Goal: Task Accomplishment & Management: Manage account settings

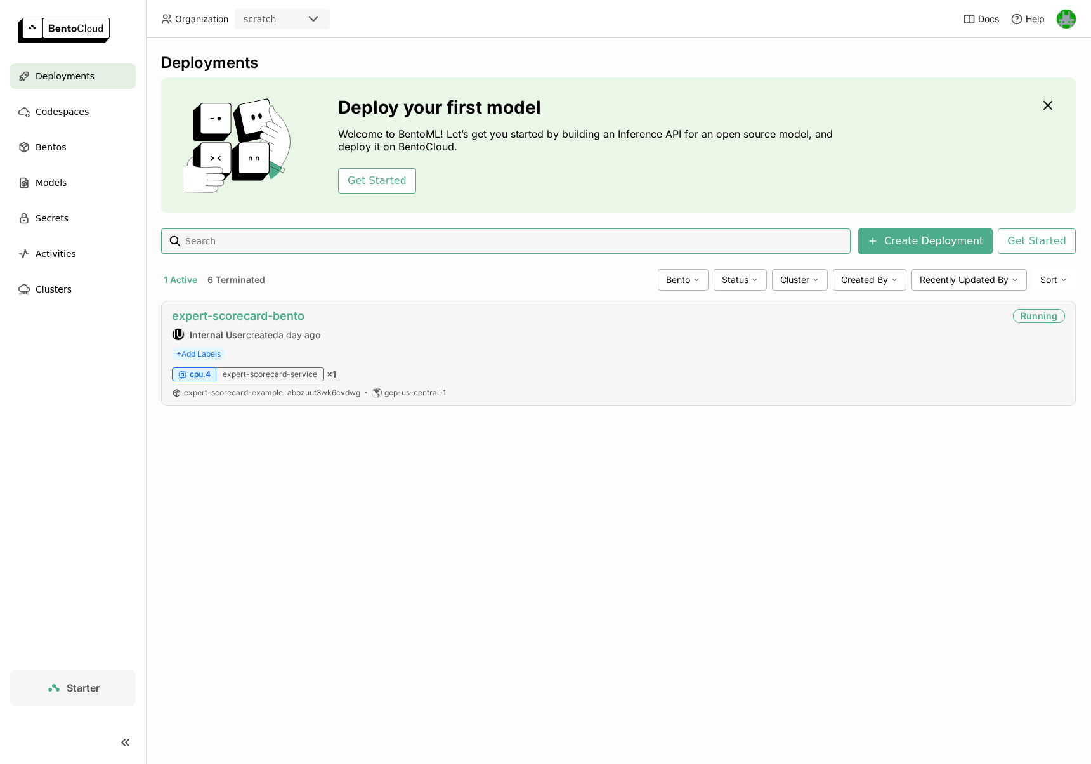
click at [254, 319] on link "expert-scorecard-bento" at bounding box center [238, 315] width 133 height 13
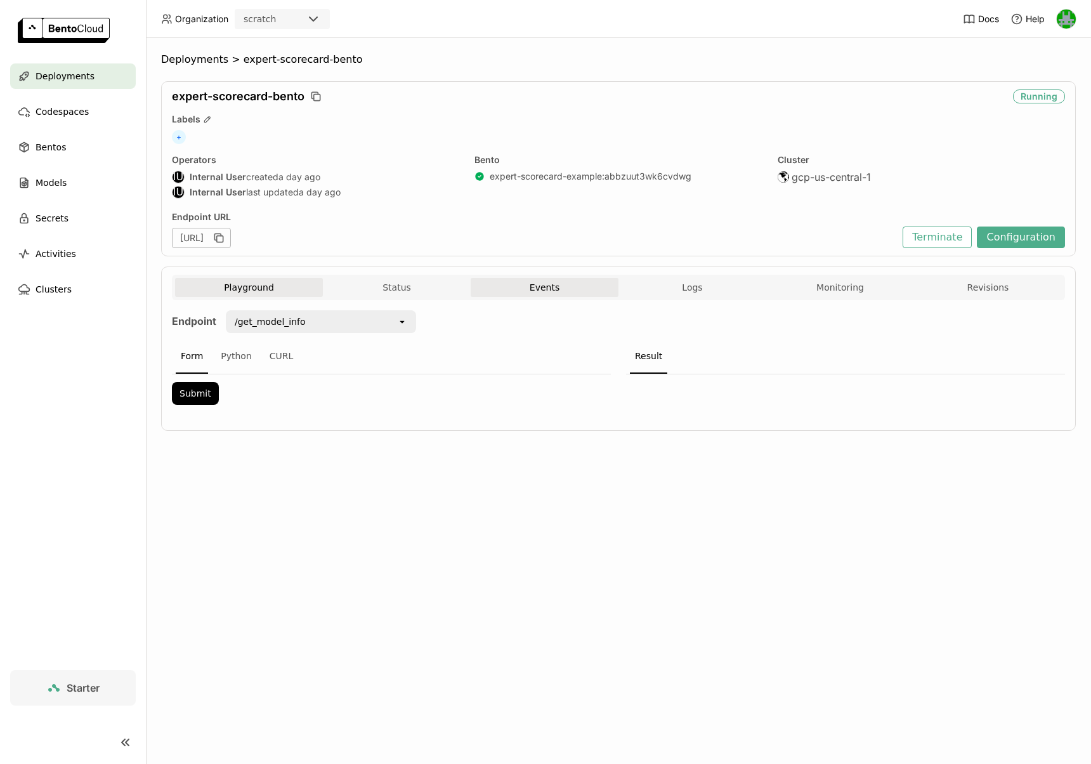
click at [542, 286] on button "Events" at bounding box center [545, 287] width 148 height 19
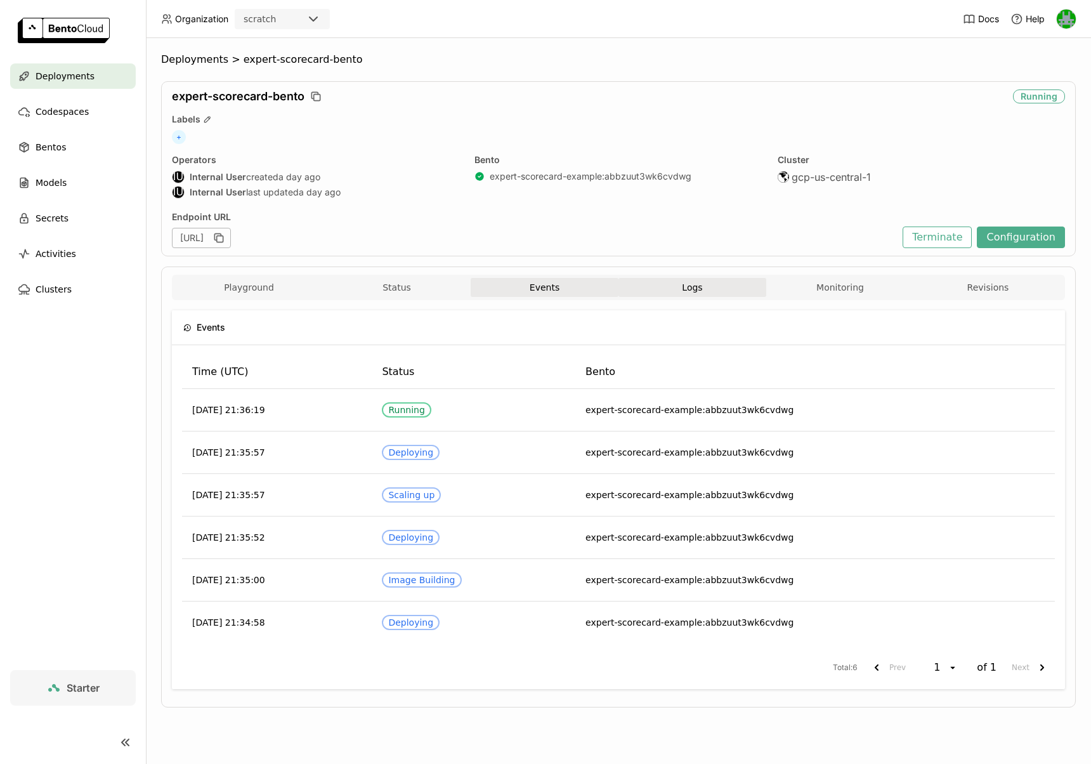
click at [673, 286] on button "Logs" at bounding box center [693, 287] width 148 height 19
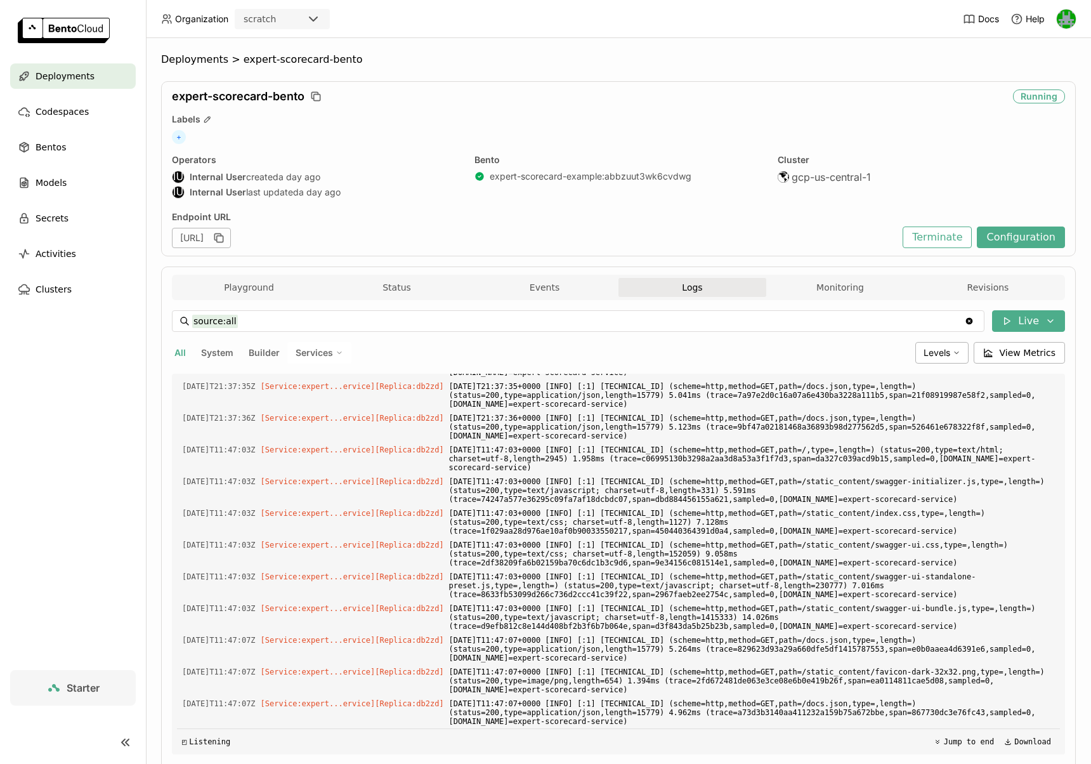
scroll to position [3144, 0]
click at [819, 295] on button "Monitoring" at bounding box center [841, 287] width 148 height 19
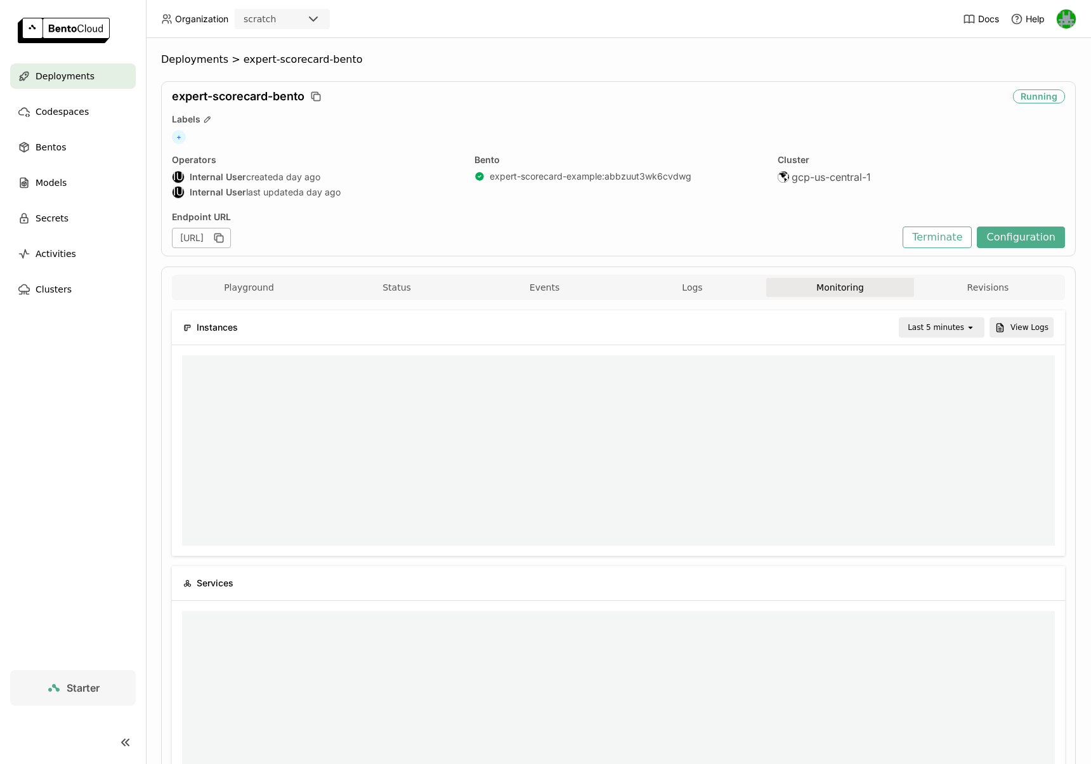
scroll to position [1, 1]
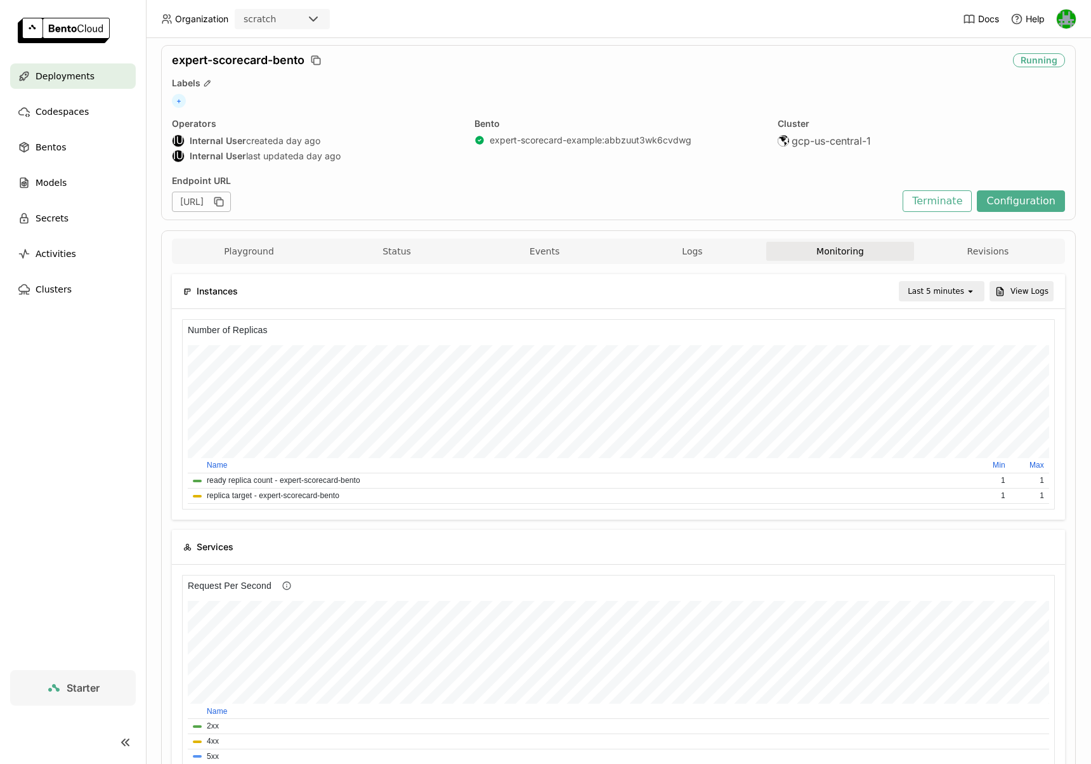
click at [937, 293] on div "Last 5 minutes" at bounding box center [936, 291] width 56 height 13
click at [923, 430] on div "Last 1 day" at bounding box center [944, 434] width 62 height 13
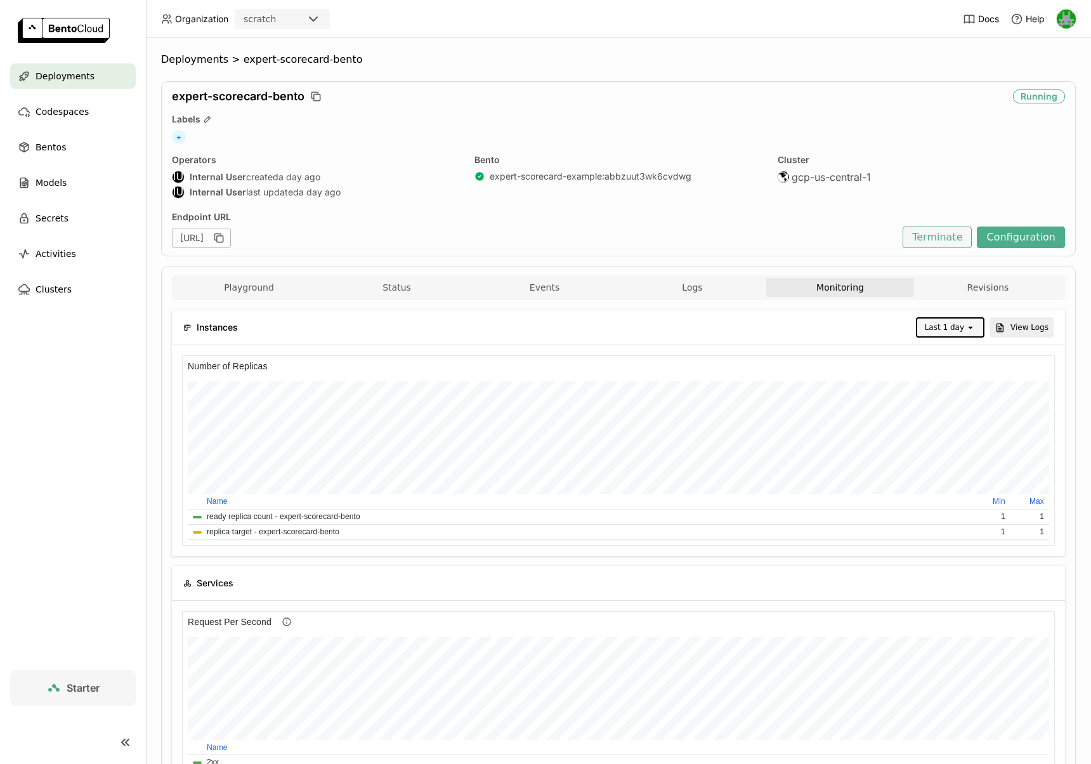
click at [937, 241] on button "Terminate" at bounding box center [937, 238] width 69 height 22
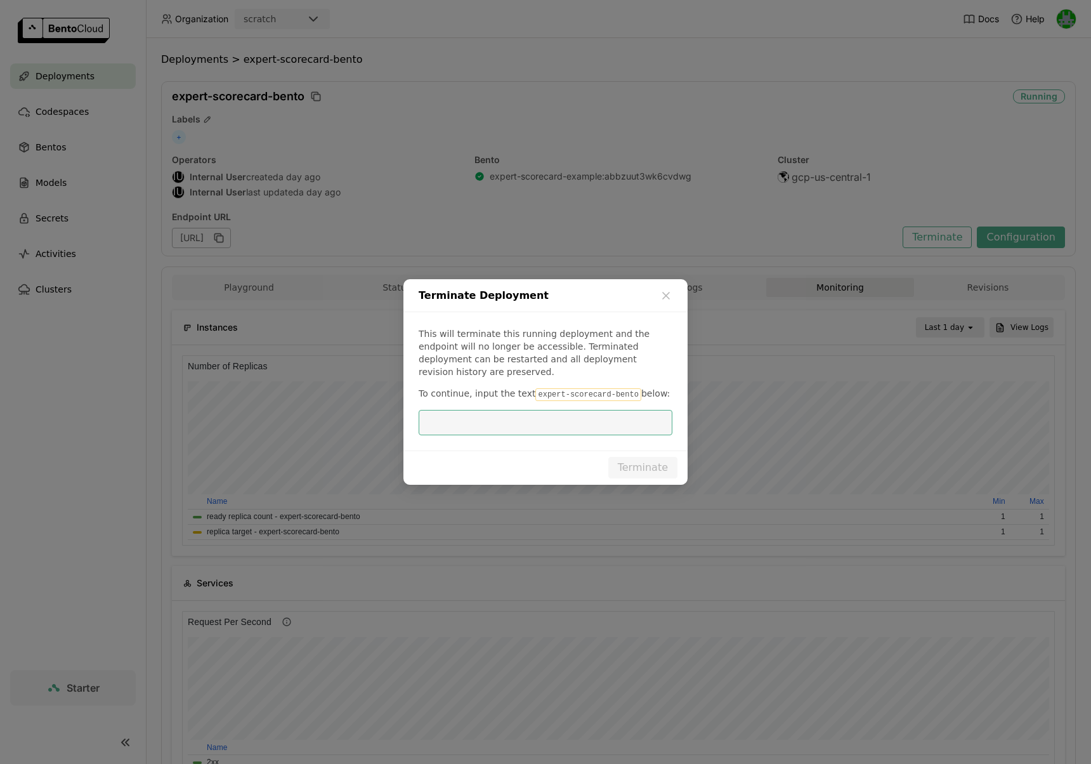
click at [601, 388] on code "expert-scorecard-bento" at bounding box center [588, 394] width 105 height 13
click at [600, 389] on code "expert-scorecard-bento" at bounding box center [588, 394] width 105 height 13
drag, startPoint x: 630, startPoint y: 388, endPoint x: 532, endPoint y: 391, distance: 97.8
click at [536, 391] on code "expert-scorecard-bento" at bounding box center [588, 394] width 105 height 13
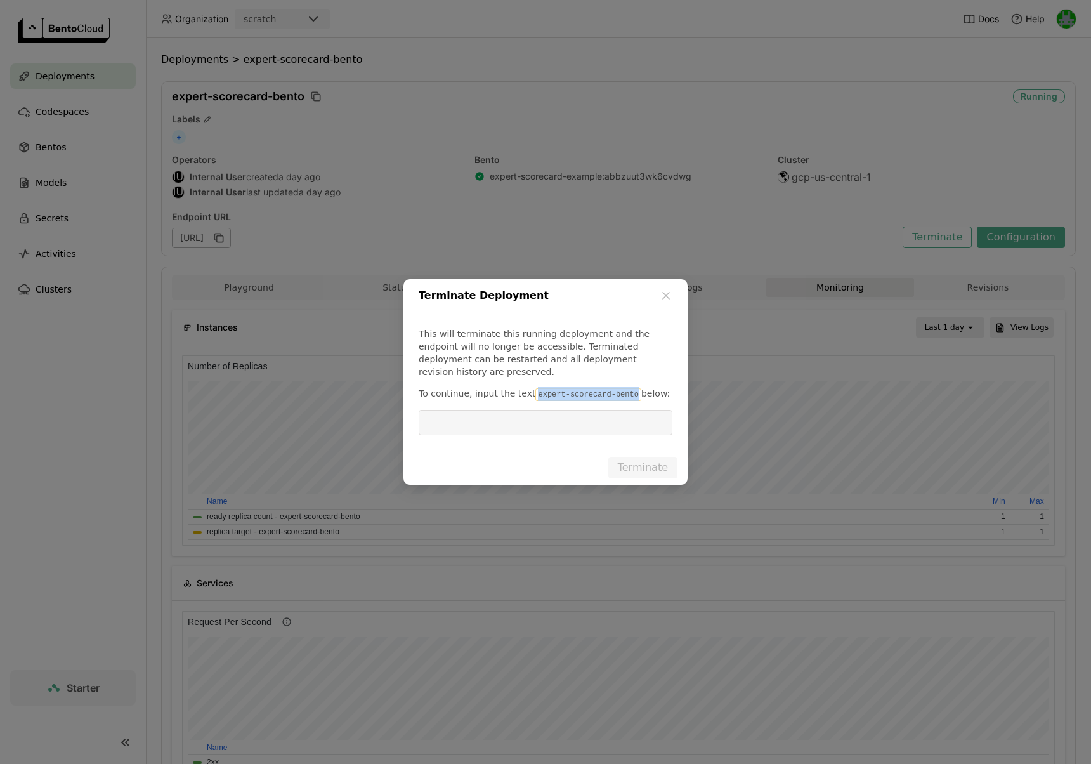
copy code "expert-scorecard-bento"
drag, startPoint x: 531, startPoint y: 403, endPoint x: 530, endPoint y: 409, distance: 6.5
click at [531, 410] on div "dialog" at bounding box center [546, 422] width 254 height 25
click at [530, 411] on input "dialog" at bounding box center [545, 423] width 239 height 24
paste input "expert-scorecard-bento"
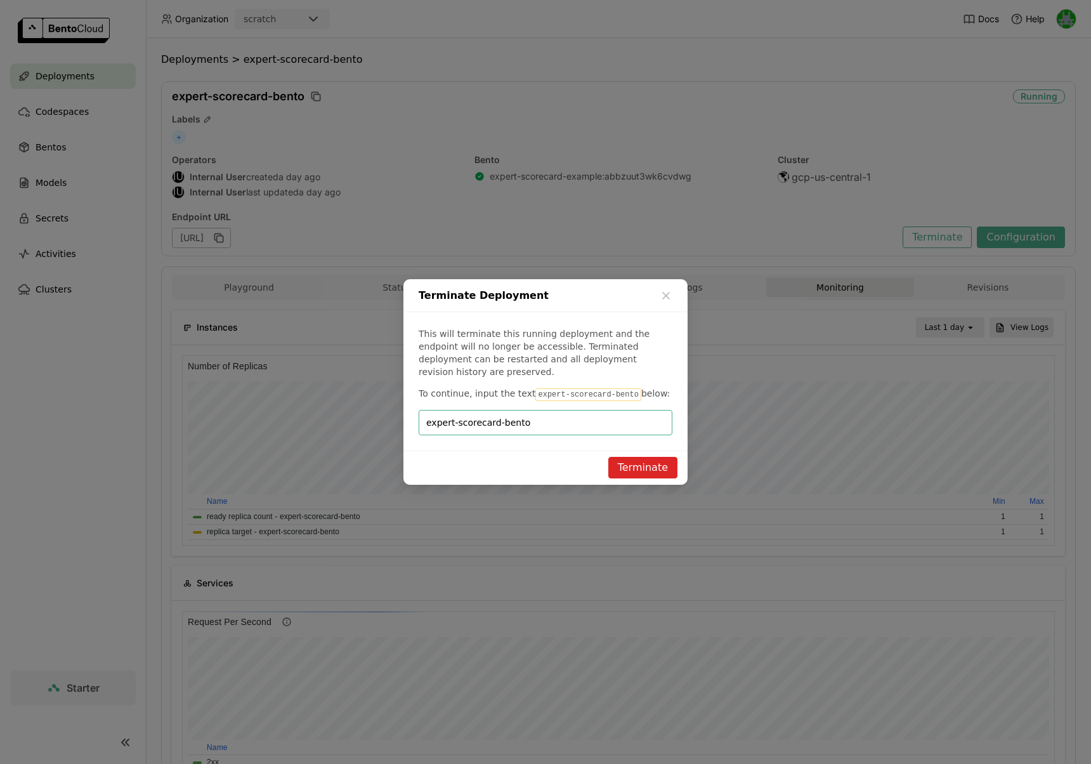
type input "expert-scorecard-bento"
click at [632, 466] on button "Terminate" at bounding box center [643, 468] width 69 height 22
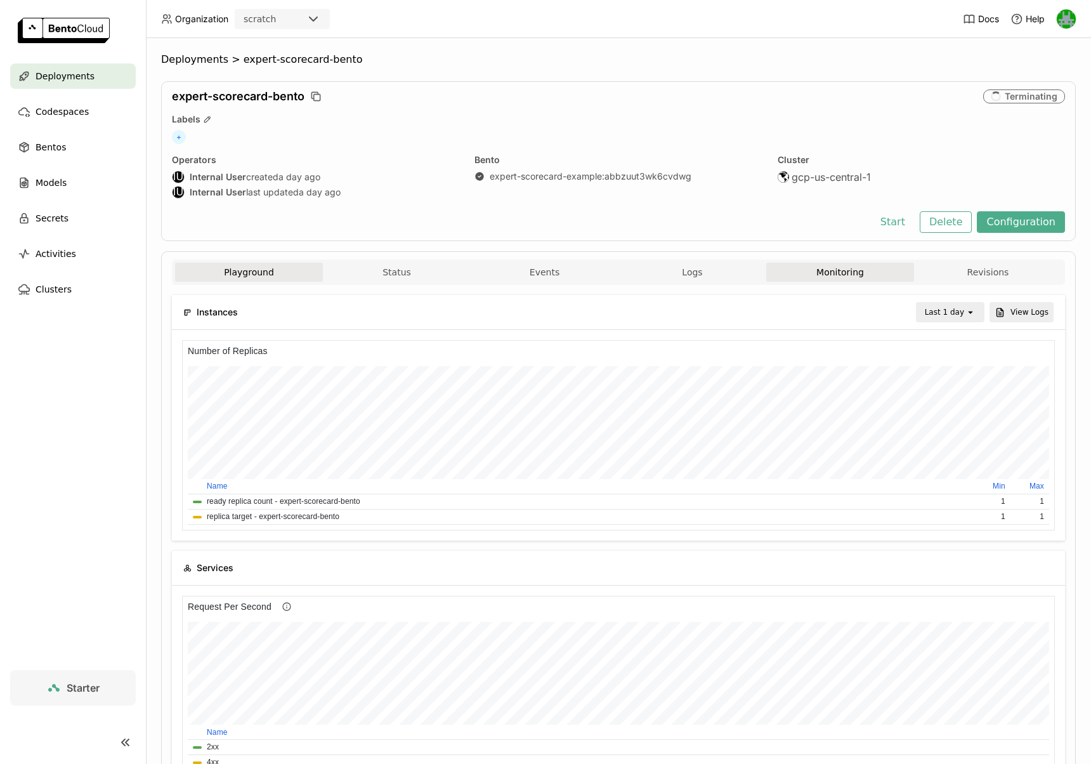
click at [246, 266] on button "Playground" at bounding box center [249, 272] width 148 height 19
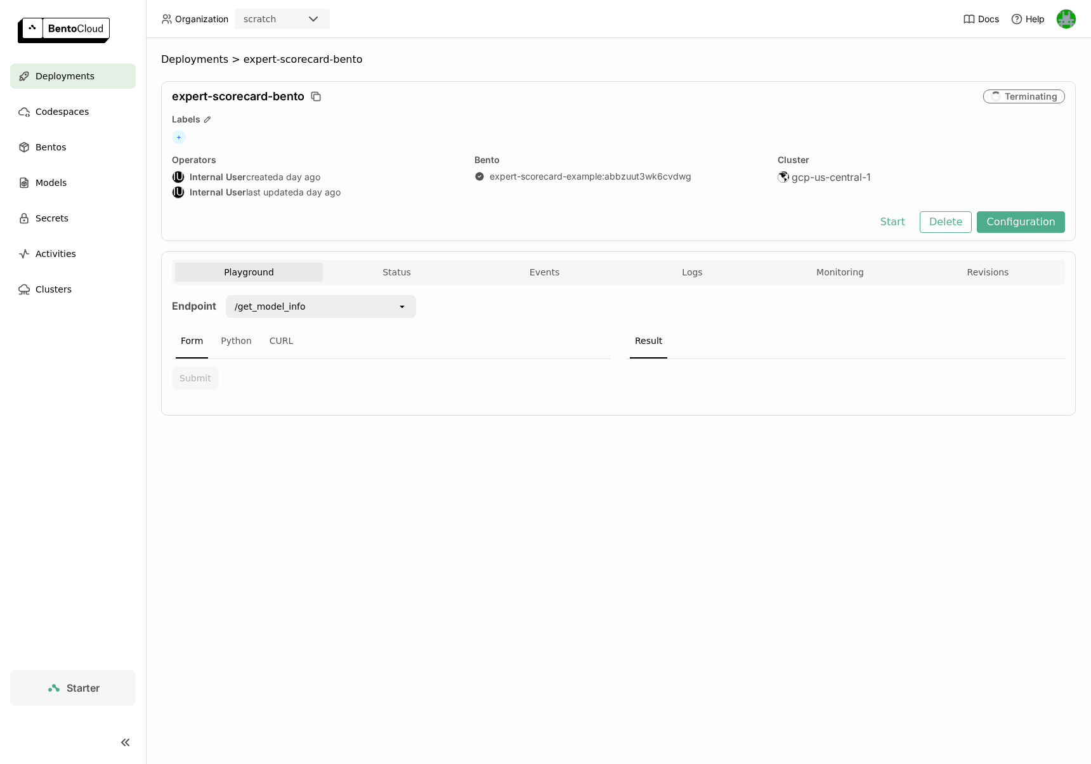
click at [77, 70] on span "Deployments" at bounding box center [65, 76] width 59 height 15
